Goal: Check status: Check status

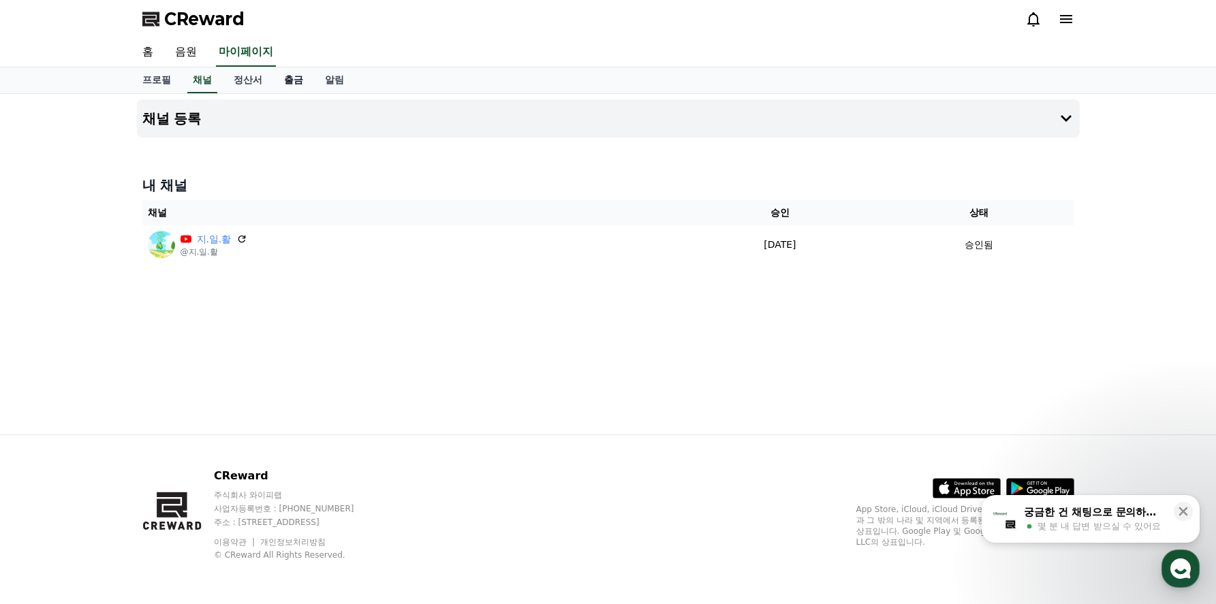
click at [292, 84] on link "출금" at bounding box center [293, 80] width 41 height 26
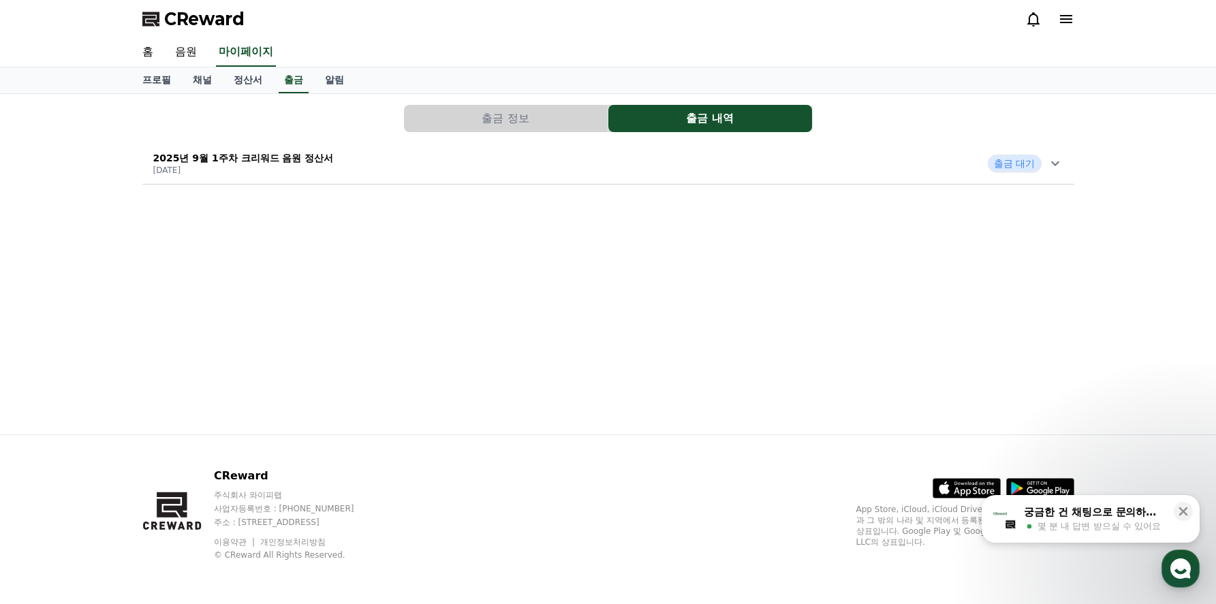
click at [1053, 167] on icon at bounding box center [1055, 163] width 16 height 16
click at [168, 319] on link "자세히 보기" at bounding box center [222, 316] width 138 height 14
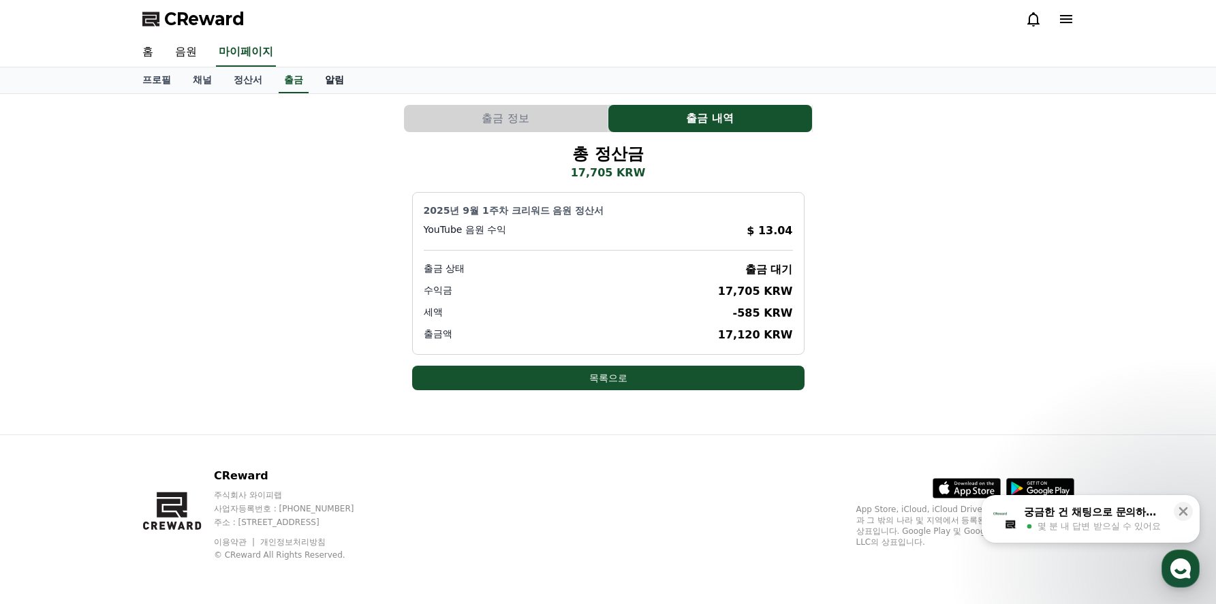
click at [333, 80] on link "알림" at bounding box center [334, 80] width 41 height 26
